Goal: Information Seeking & Learning: Find specific page/section

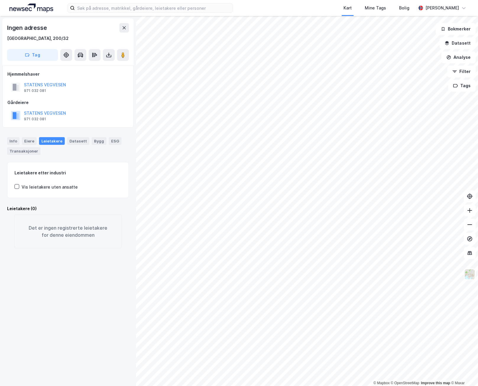
click at [134, 195] on div "© Mapbox © OpenStreetMap Improve this map © Maxar Ingen adresse Kristiansand, 2…" at bounding box center [239, 201] width 478 height 370
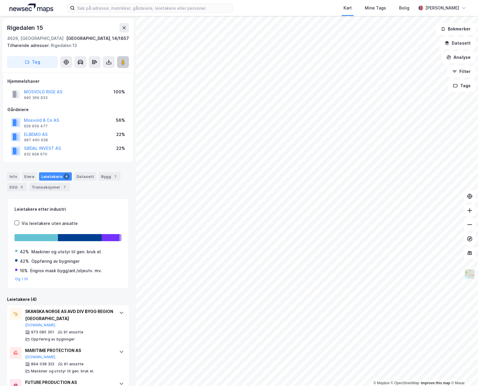
click at [124, 61] on image at bounding box center [123, 62] width 4 height 6
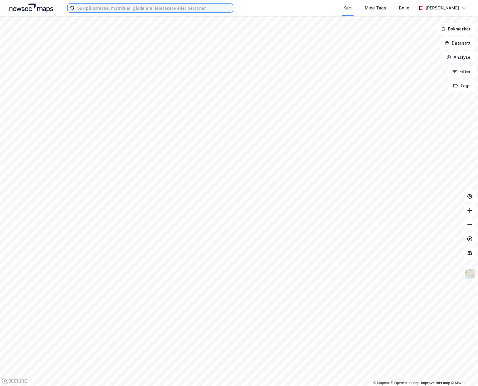
click at [121, 8] on input at bounding box center [154, 8] width 158 height 9
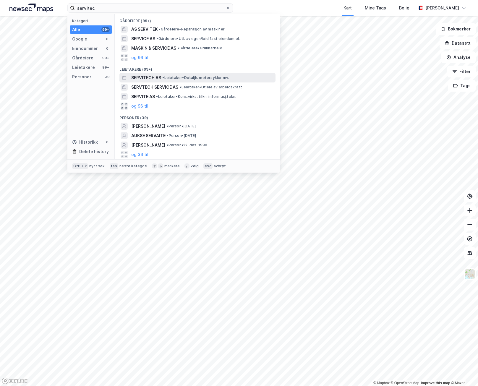
click at [152, 77] on span "SERVITECH AS" at bounding box center [146, 77] width 30 height 7
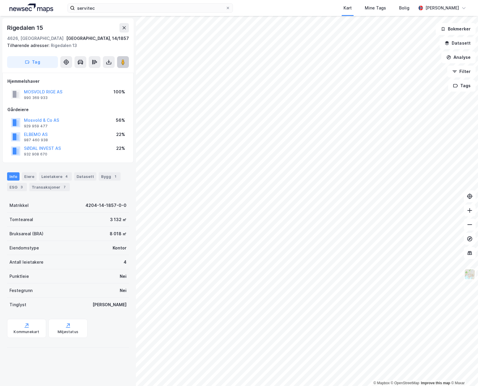
click at [122, 61] on image at bounding box center [123, 62] width 4 height 6
click at [113, 7] on input "servitec" at bounding box center [150, 8] width 151 height 9
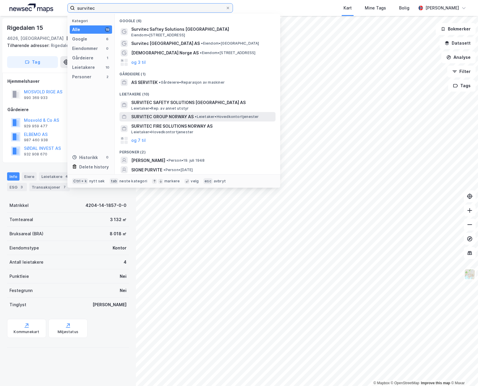
type input "survitec"
click at [165, 116] on span "SURVITEC GROUP NORWAY AS" at bounding box center [162, 116] width 62 height 7
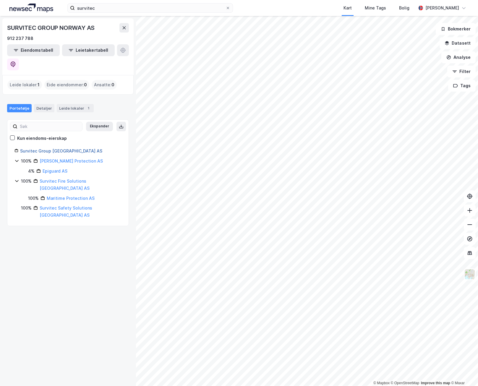
click at [42, 148] on link "Survitec Group [GEOGRAPHIC_DATA] AS" at bounding box center [61, 150] width 82 height 5
click at [43, 148] on link "Survitec Group [GEOGRAPHIC_DATA] AS" at bounding box center [61, 150] width 82 height 5
click at [66, 178] on link "Survitec Fire Solutions [GEOGRAPHIC_DATA] AS" at bounding box center [65, 184] width 50 height 12
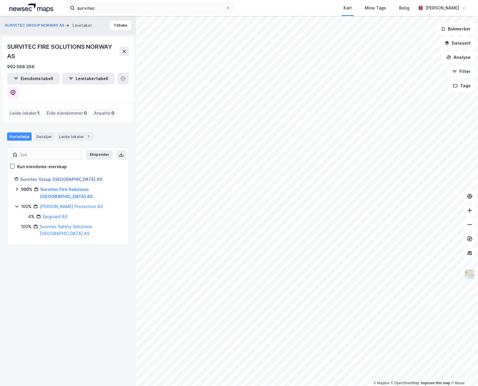
click at [51, 177] on link "Survitec Group [GEOGRAPHIC_DATA] AS" at bounding box center [61, 179] width 82 height 5
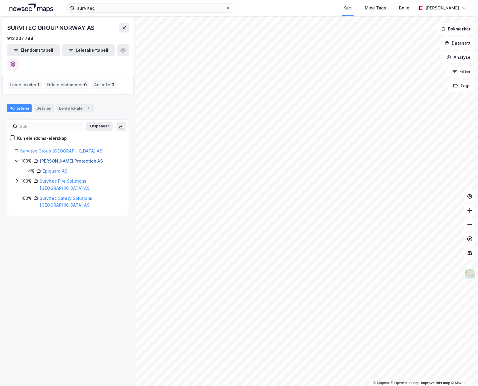
click at [51, 158] on link "[PERSON_NAME] Protection AS" at bounding box center [71, 160] width 63 height 5
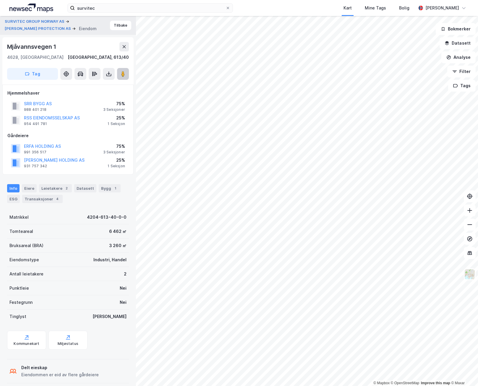
click at [124, 74] on image at bounding box center [123, 74] width 4 height 6
